Goal: Task Accomplishment & Management: Manage account settings

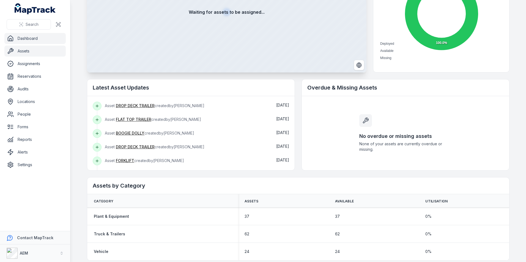
click at [34, 53] on link "Assets" at bounding box center [34, 51] width 61 height 11
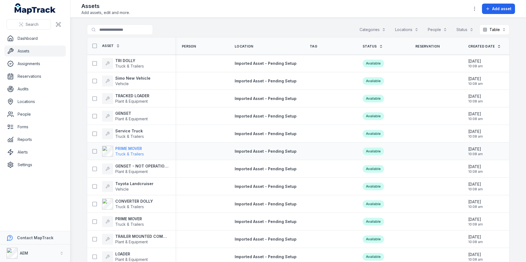
click at [139, 152] on span "Truck & Trailers" at bounding box center [129, 154] width 29 height 5
click at [33, 42] on link "Dashboard" at bounding box center [34, 38] width 61 height 11
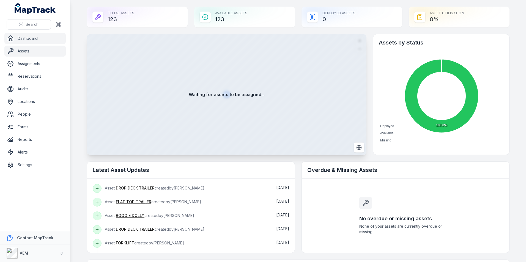
click at [49, 54] on link "Assets" at bounding box center [34, 51] width 61 height 11
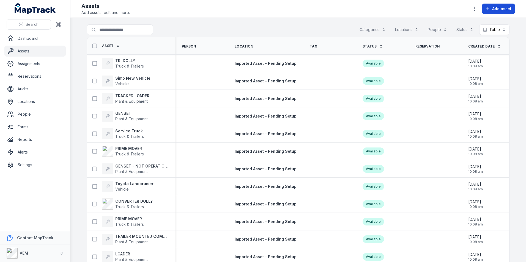
click at [478, 9] on span "Add asset" at bounding box center [501, 9] width 19 height 6
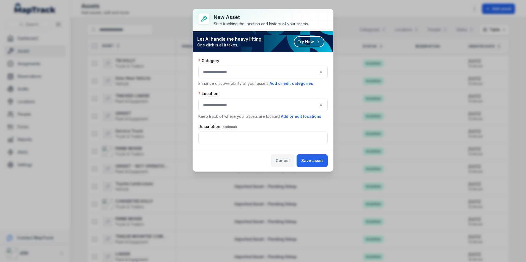
click at [279, 161] on button "Cancel" at bounding box center [282, 161] width 23 height 13
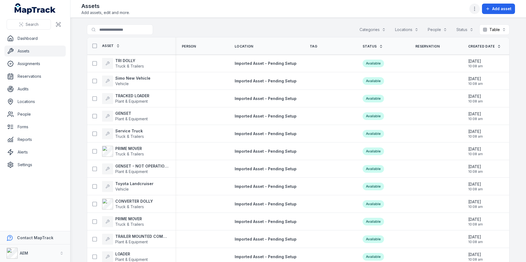
click at [476, 6] on icon "button" at bounding box center [475, 9] width 6 height 6
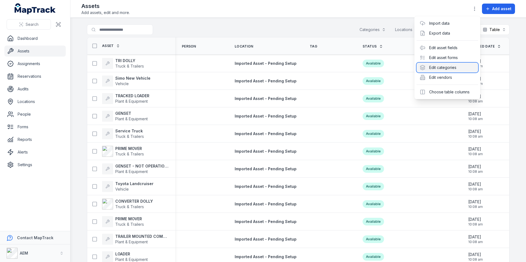
click at [451, 67] on div "Edit categories" at bounding box center [448, 68] width 62 height 10
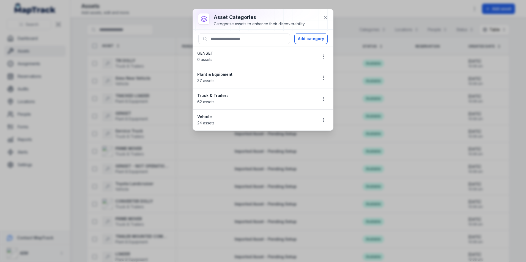
click at [223, 80] on div "Plant & Equipment 37 assets" at bounding box center [255, 78] width 116 height 12
click at [208, 83] on span "37 assets" at bounding box center [205, 80] width 17 height 5
click at [323, 76] on icon "button" at bounding box center [324, 78] width 6 height 6
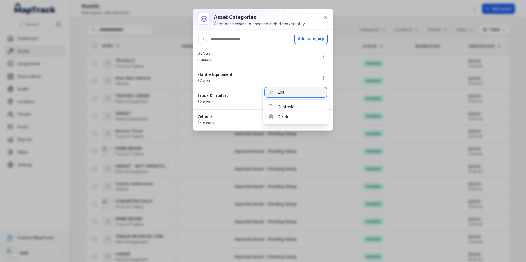
click at [287, 91] on div "Edit" at bounding box center [296, 92] width 62 height 10
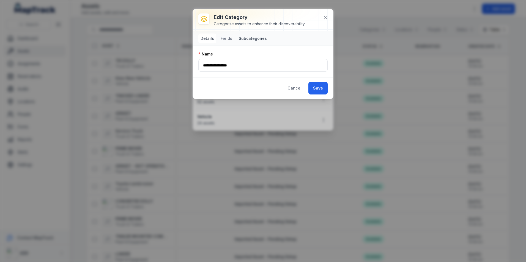
click at [245, 42] on button "Subcategories" at bounding box center [253, 39] width 32 height 10
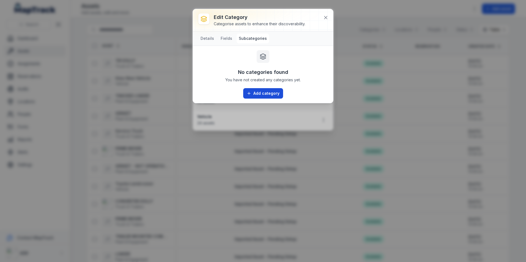
click at [258, 93] on button "Add category" at bounding box center [263, 93] width 40 height 10
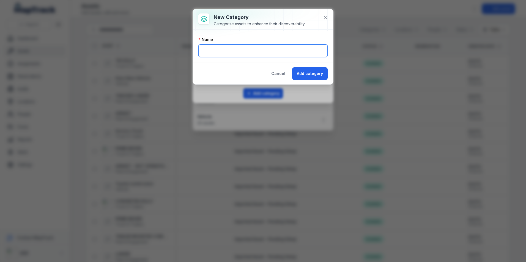
click at [238, 48] on input "text" at bounding box center [262, 51] width 129 height 13
click at [323, 19] on button at bounding box center [326, 17] width 10 height 10
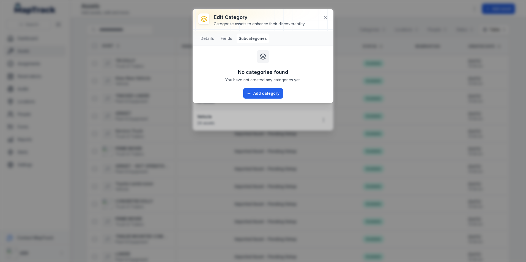
click at [218, 32] on div "Details Fields Subcategories" at bounding box center [263, 38] width 140 height 14
click at [222, 35] on button "Fields" at bounding box center [226, 39] width 16 height 10
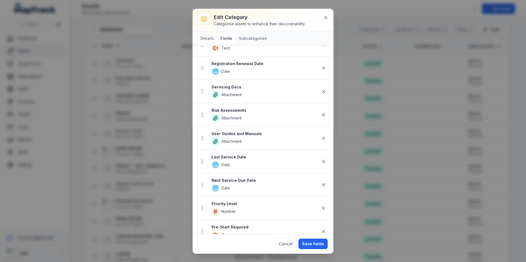
scroll to position [165, 0]
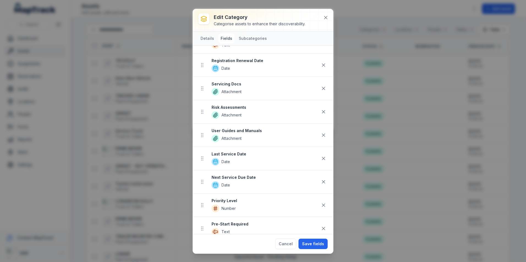
click at [213, 115] on icon at bounding box center [216, 115] width 8 height 8
click at [201, 112] on circle at bounding box center [201, 112] width 1 height 1
click at [201, 34] on button "Details" at bounding box center [207, 39] width 18 height 10
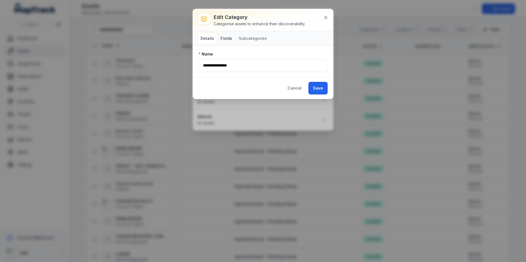
click at [223, 40] on button "Fields" at bounding box center [226, 39] width 16 height 10
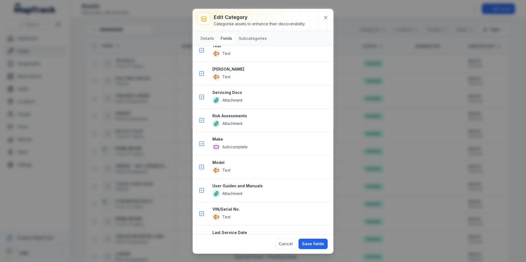
scroll to position [650, 0]
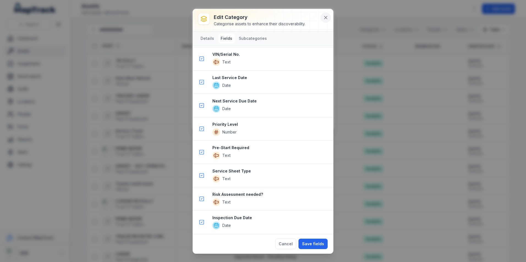
click at [324, 17] on icon at bounding box center [326, 18] width 6 height 6
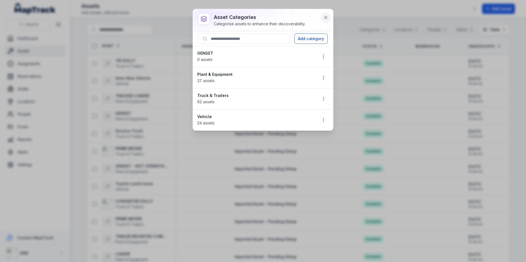
click at [321, 19] on button at bounding box center [326, 17] width 10 height 10
